Goal: Task Accomplishment & Management: Manage account settings

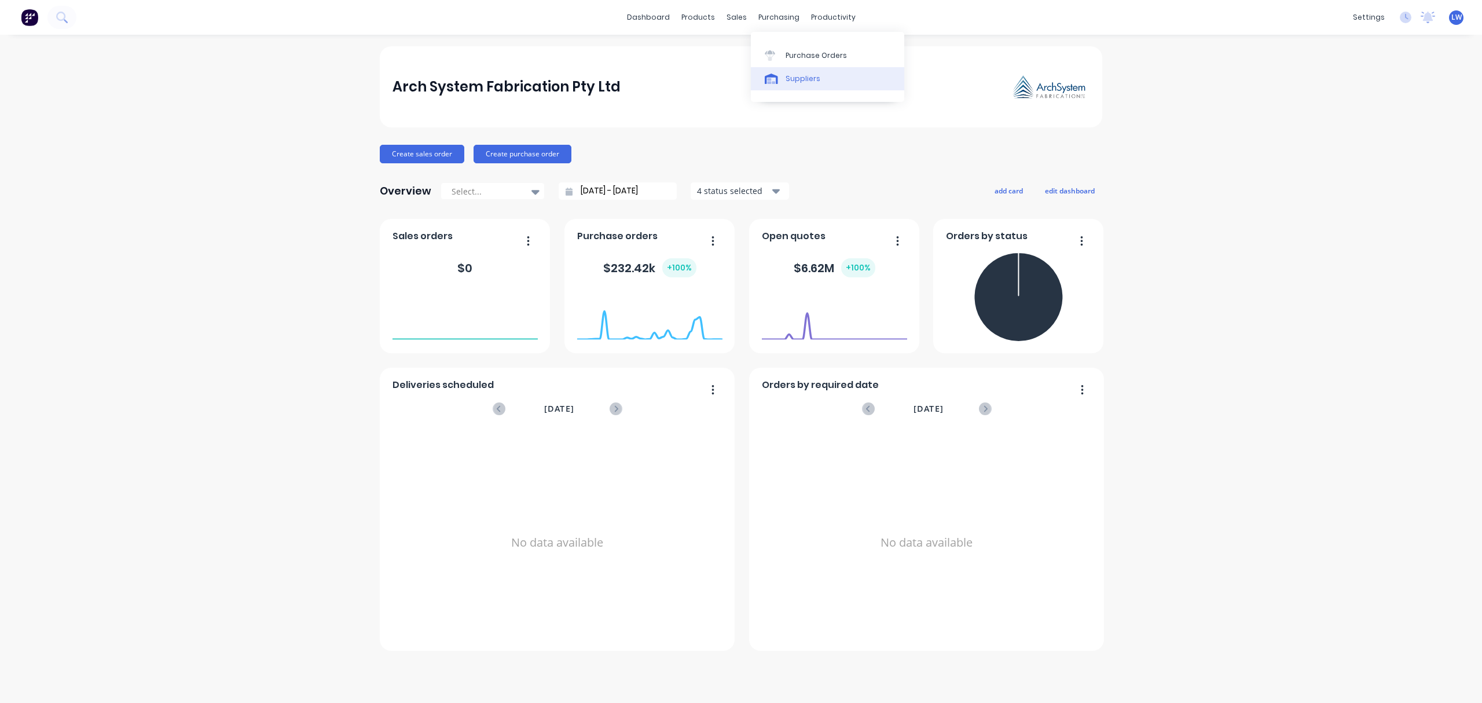
click at [789, 79] on div "Suppliers" at bounding box center [803, 79] width 35 height 10
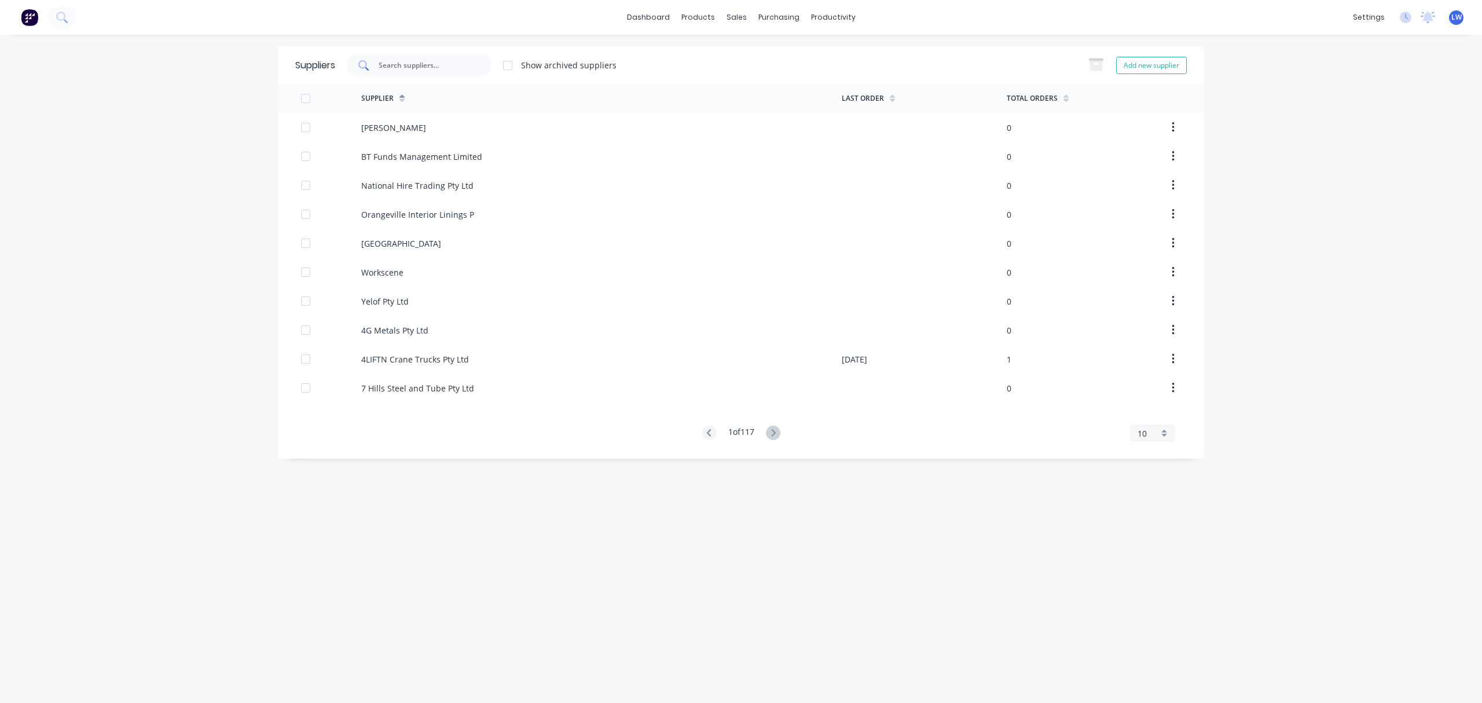
click at [426, 56] on div at bounding box center [419, 65] width 145 height 23
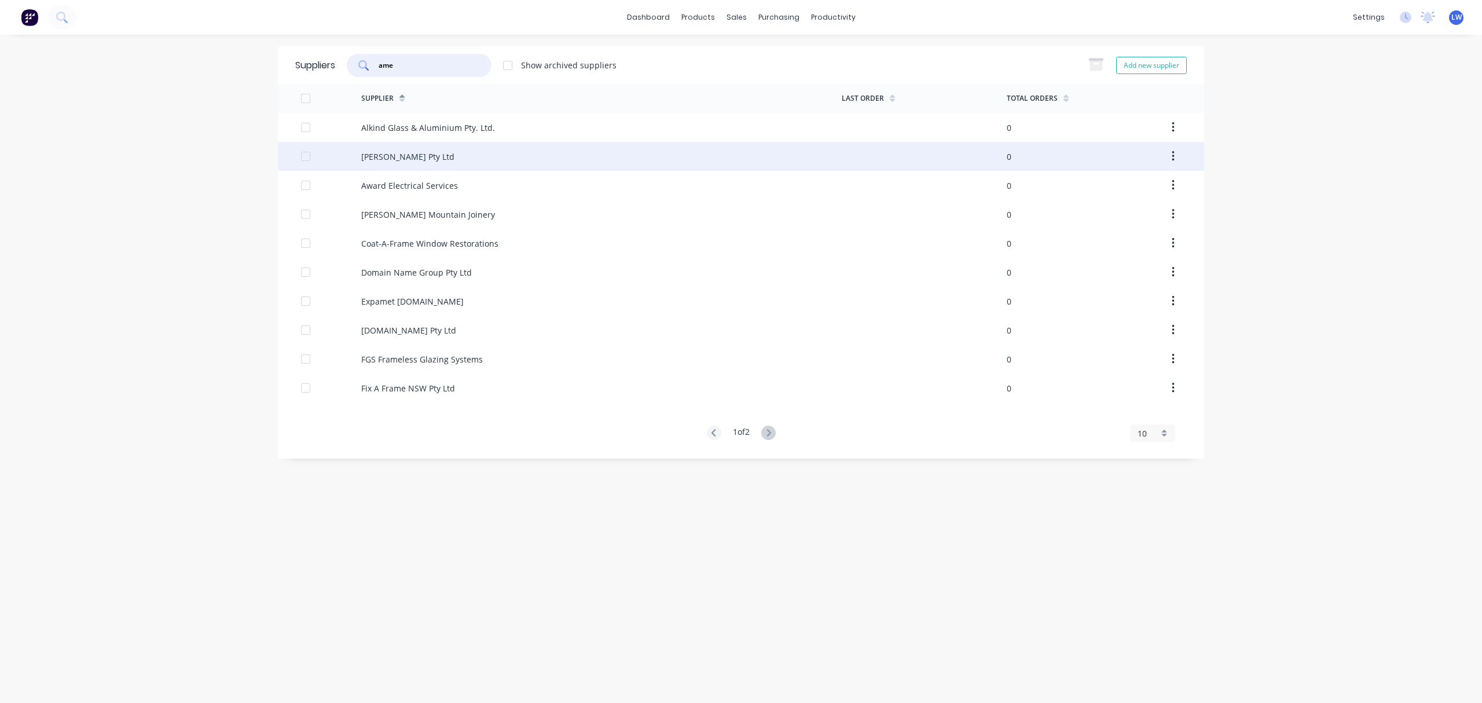
type input "ame"
click at [394, 153] on div "[PERSON_NAME] Pty Ltd" at bounding box center [407, 157] width 93 height 12
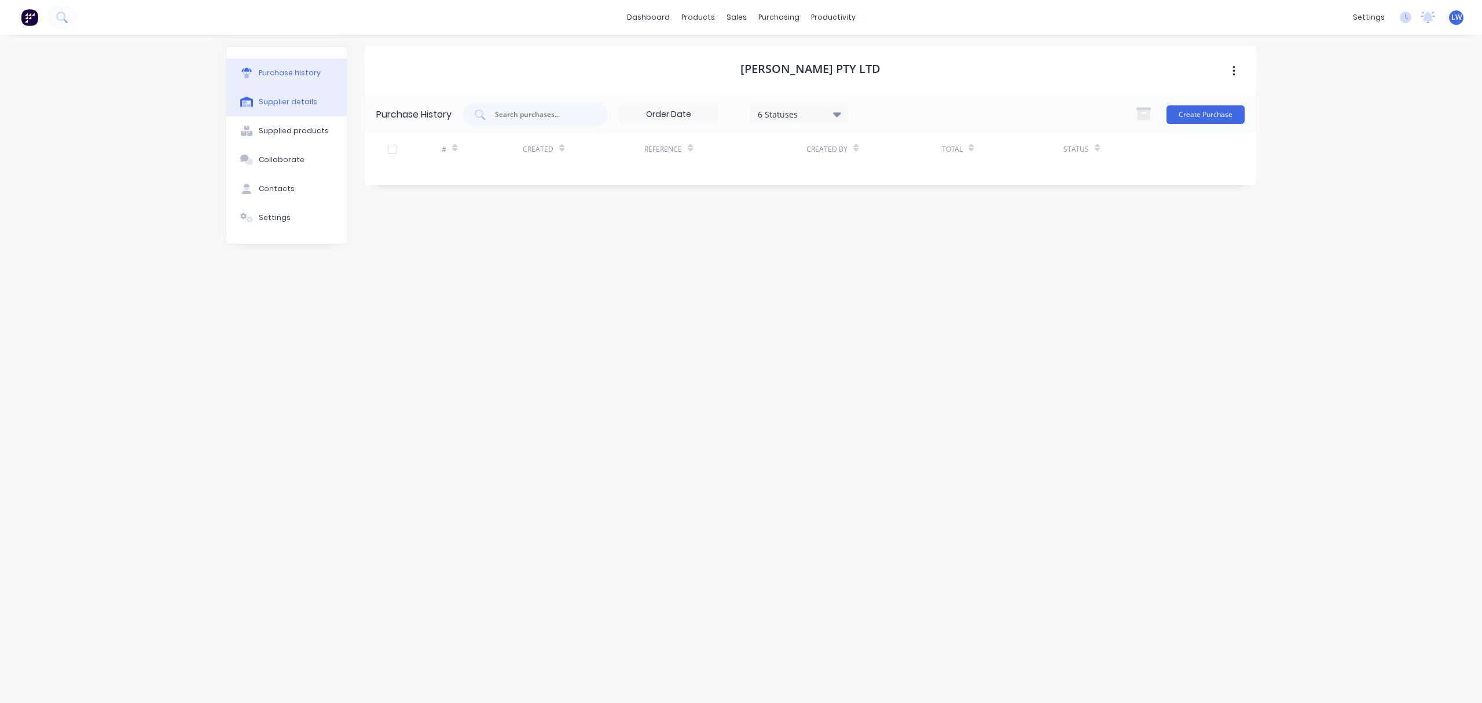
click at [288, 103] on div "Supplier details" at bounding box center [288, 102] width 58 height 10
select select "AU"
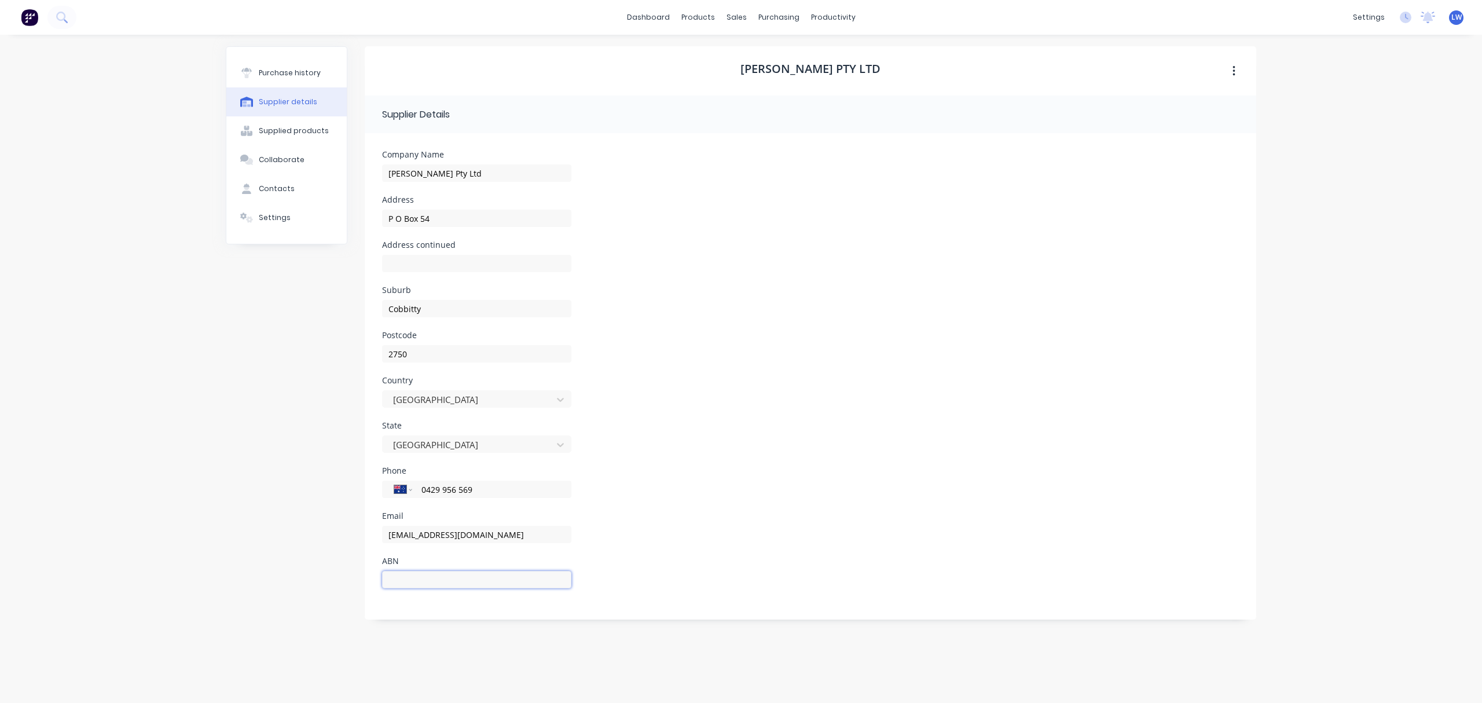
click at [420, 584] on input at bounding box center [476, 579] width 189 height 17
click at [276, 190] on div "Contacts" at bounding box center [277, 189] width 36 height 10
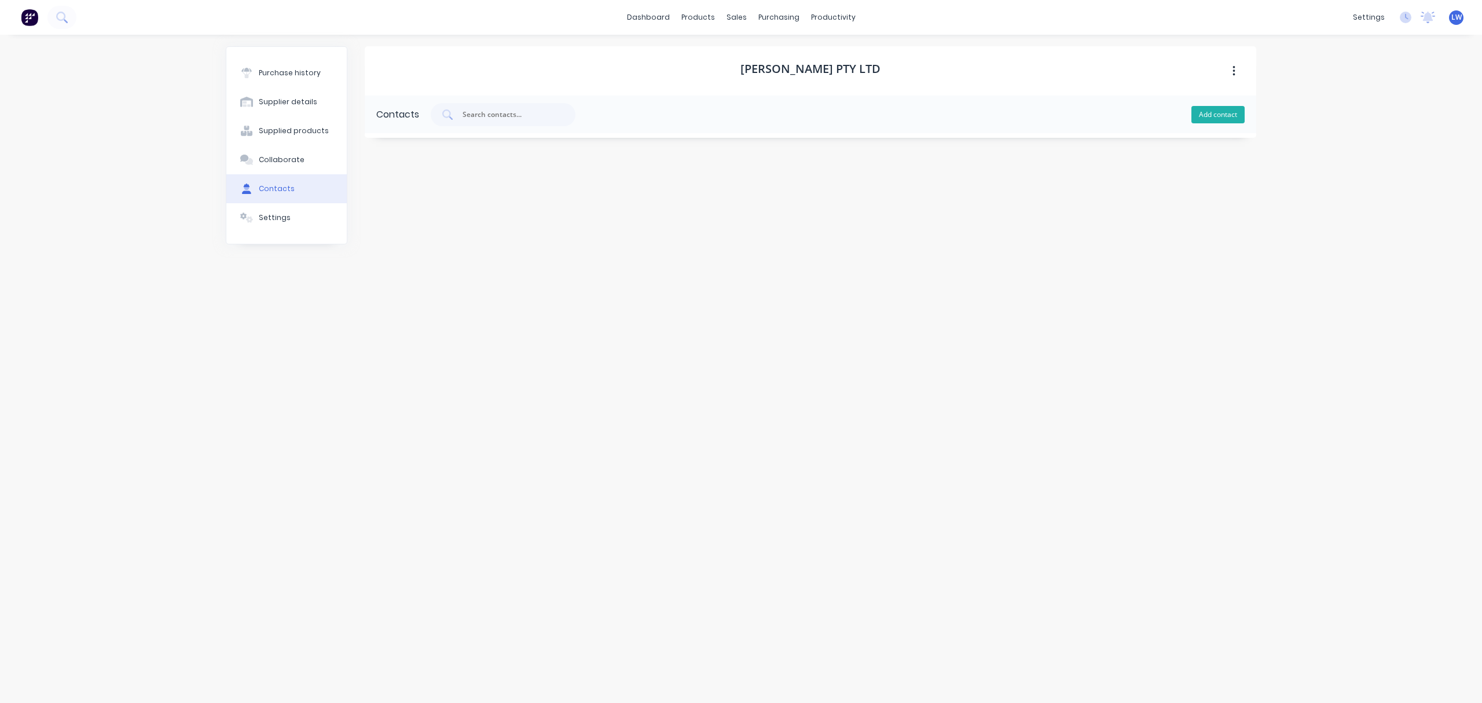
click at [1200, 112] on button "Add contact" at bounding box center [1217, 114] width 53 height 17
